Goal: Task Accomplishment & Management: Manage account settings

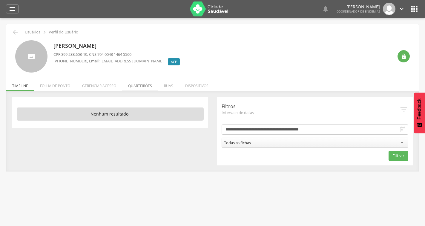
click at [138, 86] on li "Quarteirões" at bounding box center [140, 84] width 36 height 14
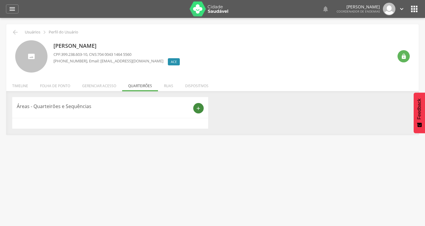
click at [197, 106] on icon "add" at bounding box center [198, 108] width 5 height 5
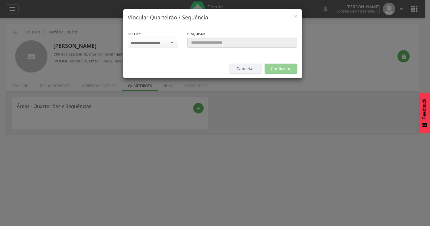
click at [157, 42] on input "select-one" at bounding box center [150, 43] width 38 height 5
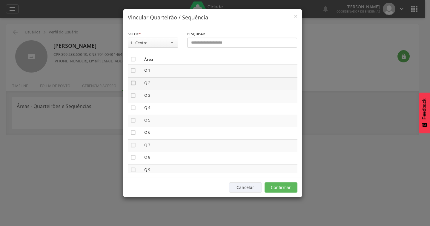
click at [135, 84] on icon "" at bounding box center [133, 83] width 6 height 6
click at [275, 186] on button "Confirmar" at bounding box center [281, 188] width 33 height 10
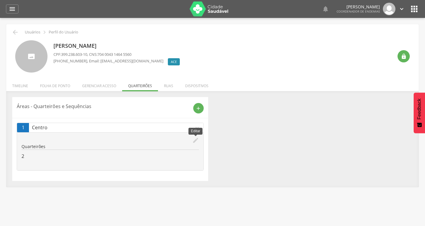
click at [195, 139] on icon "edit" at bounding box center [195, 140] width 7 height 7
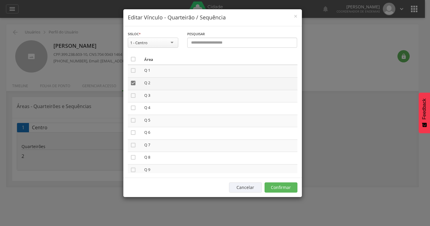
click at [134, 85] on icon "" at bounding box center [133, 83] width 6 height 6
click at [132, 72] on icon "" at bounding box center [133, 71] width 6 height 6
click at [131, 96] on icon "" at bounding box center [133, 96] width 6 height 6
click at [134, 122] on icon "" at bounding box center [133, 120] width 6 height 6
click at [135, 144] on icon "" at bounding box center [133, 145] width 6 height 6
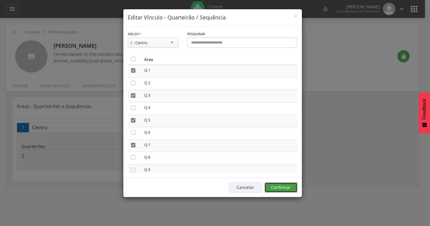
click at [275, 189] on button "Confirmar" at bounding box center [281, 188] width 33 height 10
